Goal: Information Seeking & Learning: Learn about a topic

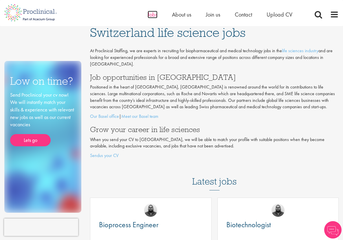
click at [156, 13] on span "Jobs" at bounding box center [153, 15] width 10 height 8
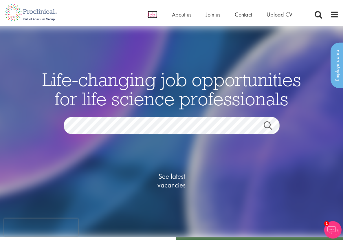
click at [152, 16] on span "Jobs" at bounding box center [153, 15] width 10 height 8
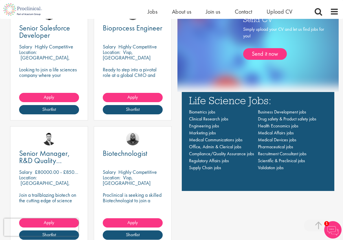
scroll to position [406, 0]
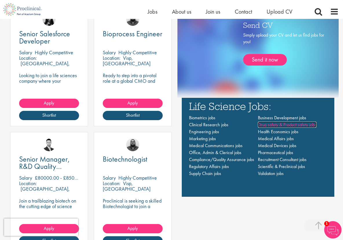
click at [277, 124] on span "Drug safety & Product safety jobs" at bounding box center [287, 124] width 59 height 6
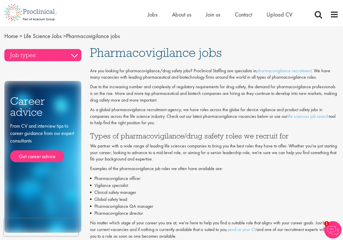
click at [76, 54] on h3 "Job types" at bounding box center [42, 55] width 77 height 12
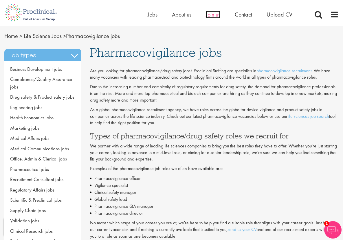
click at [210, 16] on span "Join us" at bounding box center [213, 15] width 14 height 8
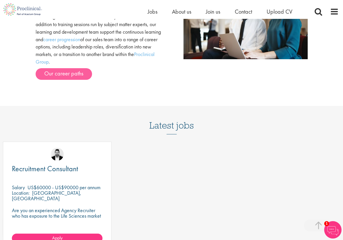
scroll to position [644, 0]
click at [80, 68] on link "Our career paths" at bounding box center [64, 74] width 56 height 12
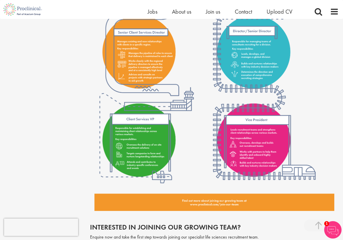
scroll to position [777, 0]
